Goal: Information Seeking & Learning: Learn about a topic

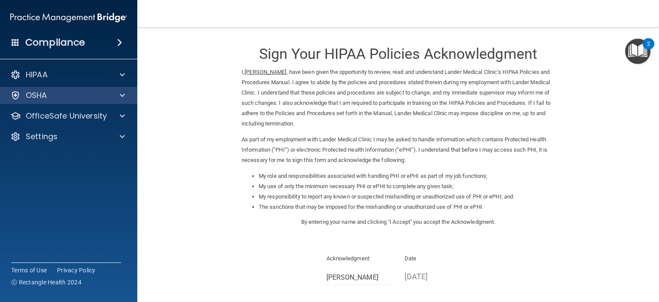
scroll to position [91, 0]
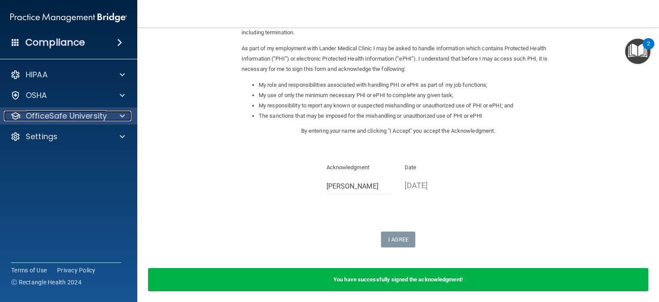
click at [122, 115] on span at bounding box center [122, 116] width 5 height 10
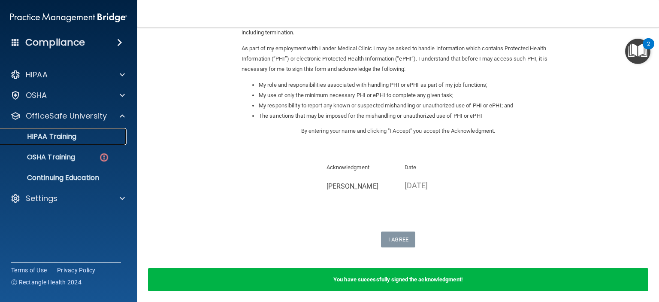
click at [108, 134] on div "HIPAA Training" at bounding box center [64, 136] width 117 height 9
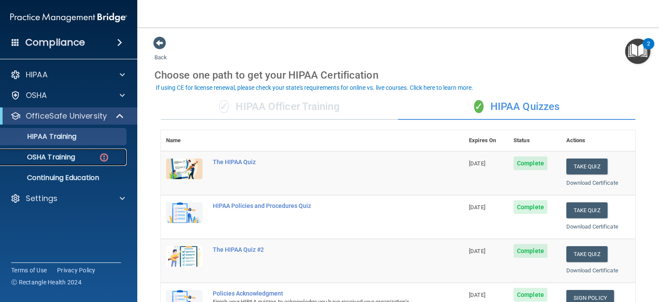
click at [57, 158] on p "OSHA Training" at bounding box center [41, 157] width 70 height 9
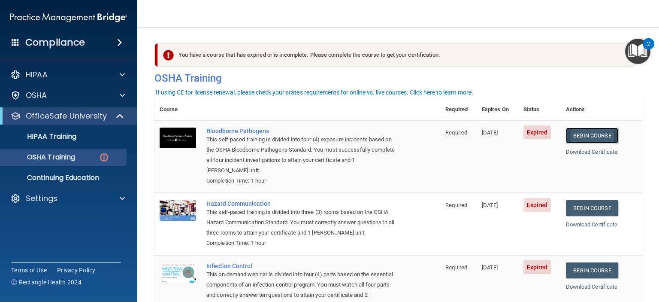
click at [599, 133] on link "Begin Course" at bounding box center [592, 136] width 52 height 16
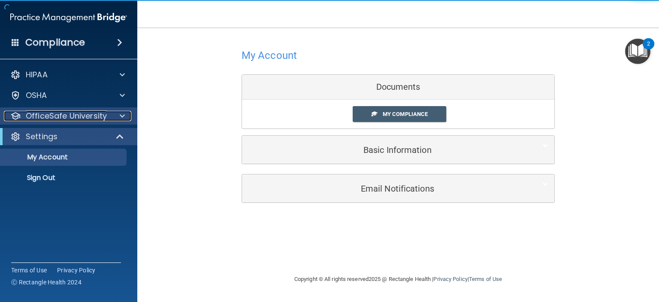
click at [118, 115] on div at bounding box center [120, 116] width 21 height 10
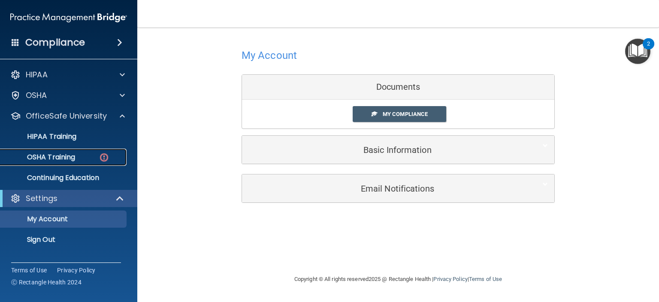
click at [112, 156] on div "OSHA Training" at bounding box center [64, 157] width 117 height 9
